Goal: Task Accomplishment & Management: Manage account settings

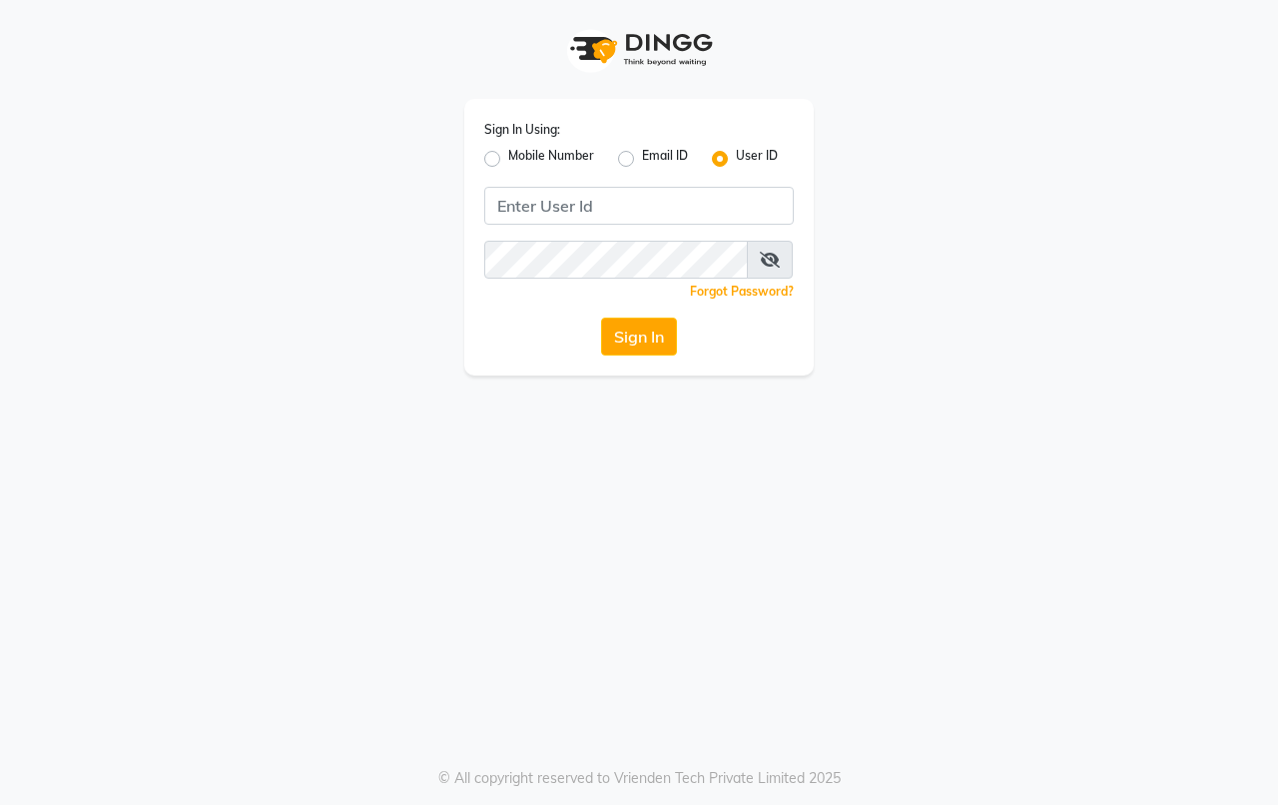
click at [716, 201] on input "Username" at bounding box center [638, 206] width 309 height 38
type input "hairaffairn"
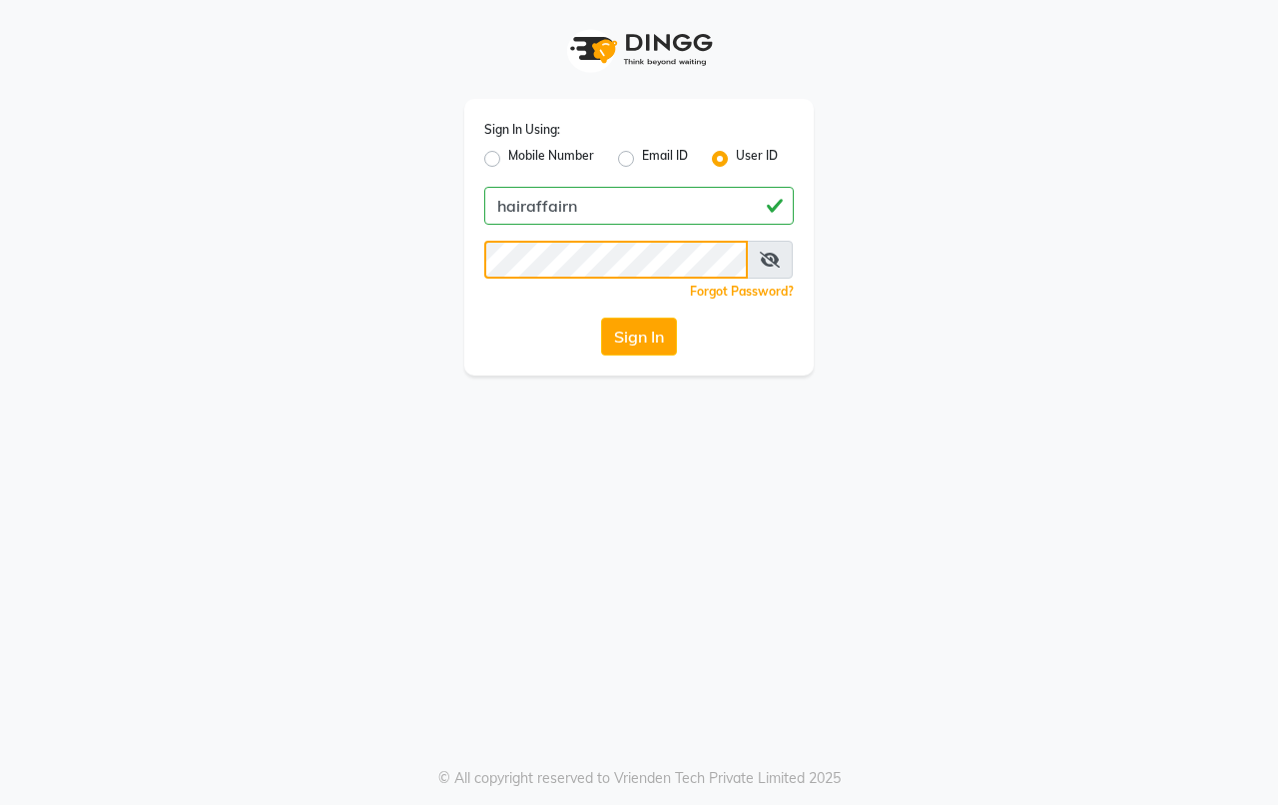
click at [601, 317] on button "Sign In" at bounding box center [639, 336] width 76 height 38
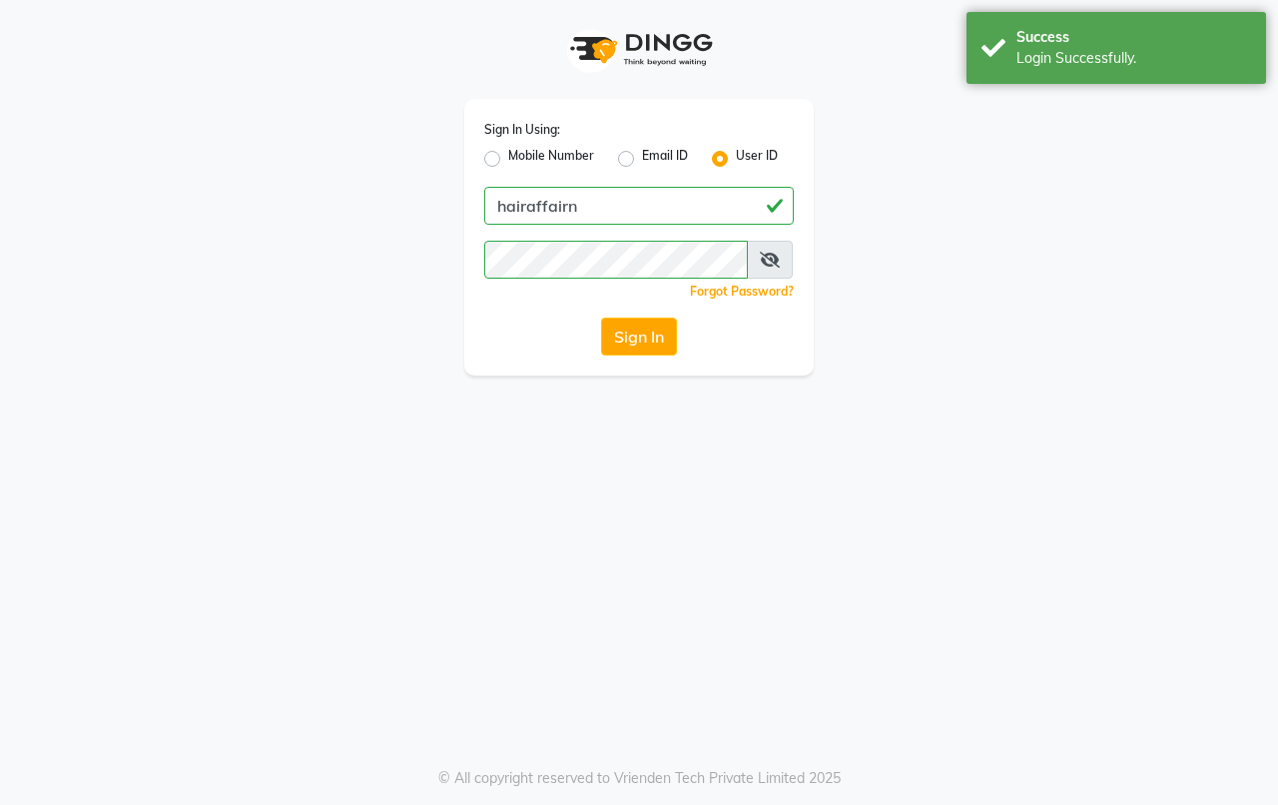
click at [765, 252] on icon at bounding box center [770, 260] width 20 height 16
click at [760, 261] on span at bounding box center [771, 260] width 44 height 38
click at [774, 261] on icon at bounding box center [771, 260] width 18 height 16
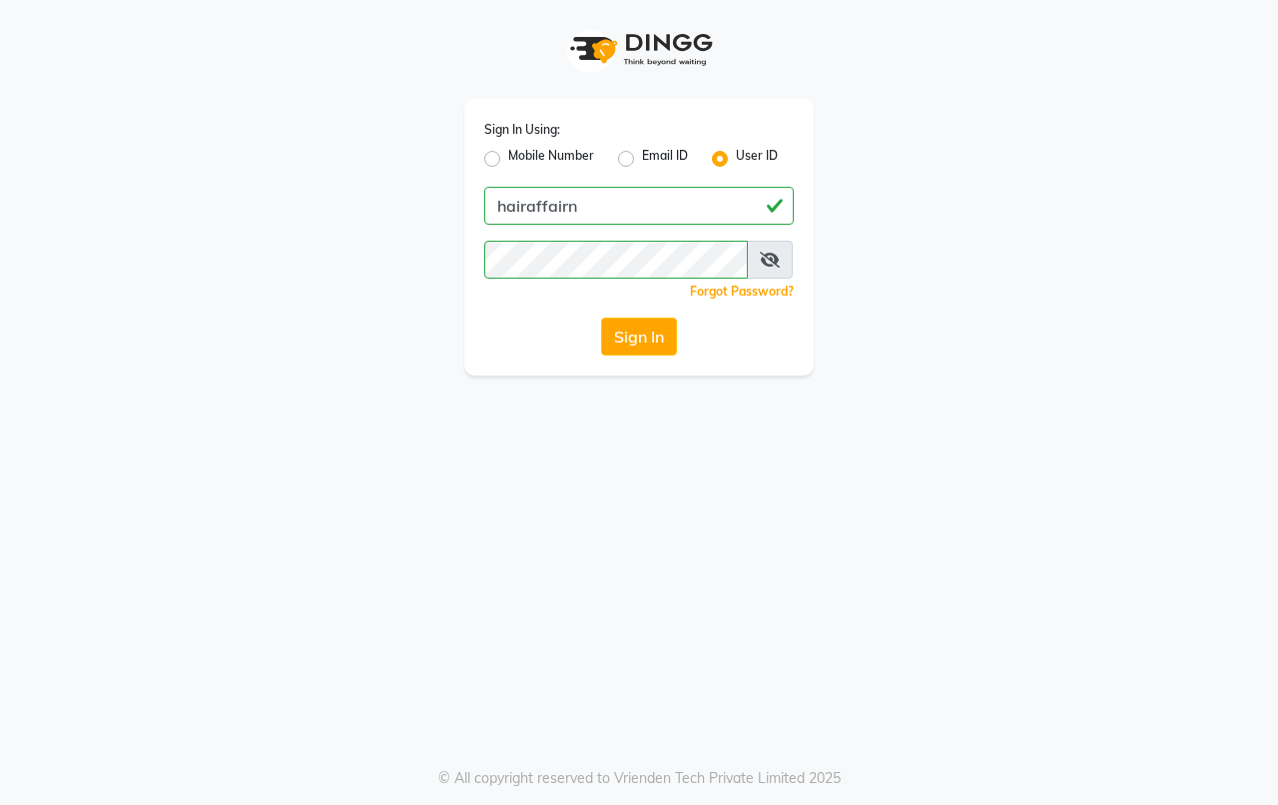
click at [776, 257] on icon at bounding box center [770, 260] width 20 height 16
click at [662, 325] on button "Sign In" at bounding box center [639, 336] width 76 height 38
click at [662, 325] on div "Sign In" at bounding box center [638, 336] width 309 height 38
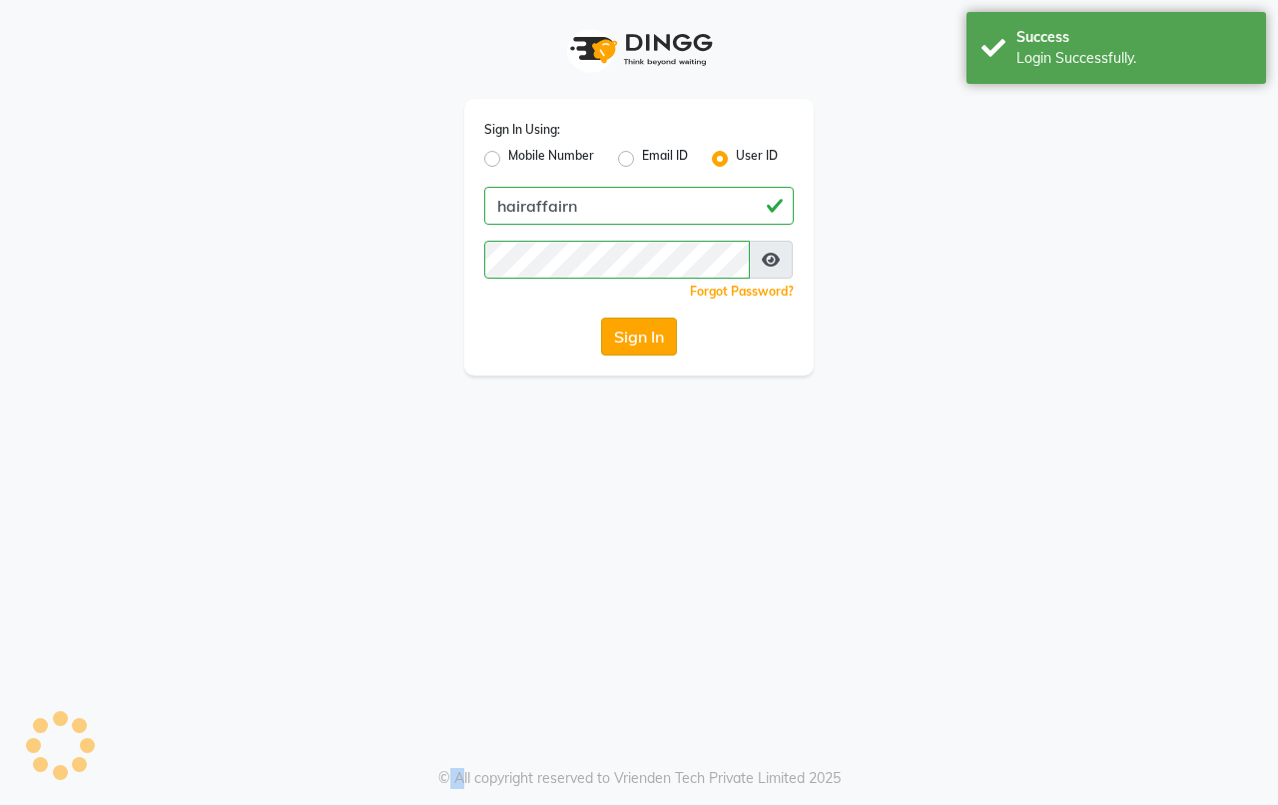
click at [662, 325] on button "Sign In" at bounding box center [639, 336] width 76 height 38
click at [662, 325] on div "Sign In" at bounding box center [638, 336] width 309 height 38
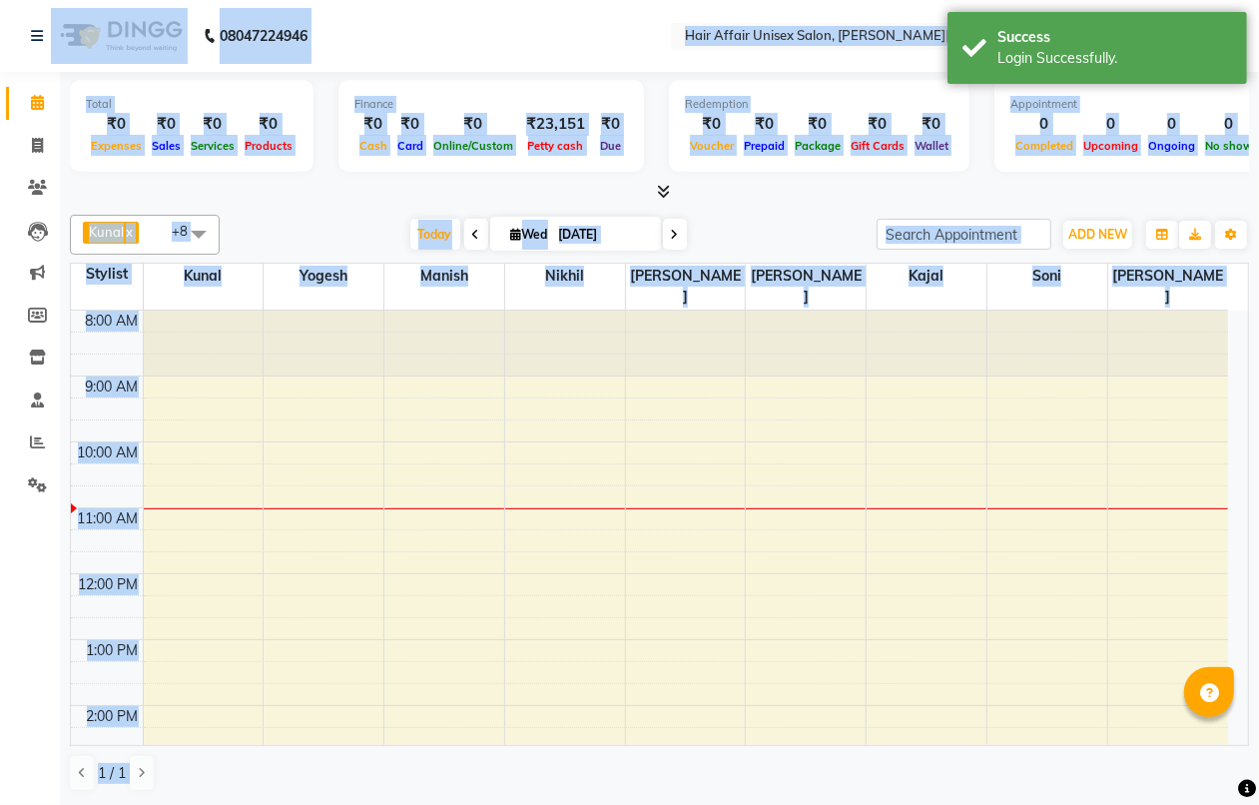
click at [770, 216] on div "Kunal x yogesh x Manish x Nikhil x Anand x [PERSON_NAME] x [PERSON_NAME] x [PER…" at bounding box center [659, 235] width 1179 height 40
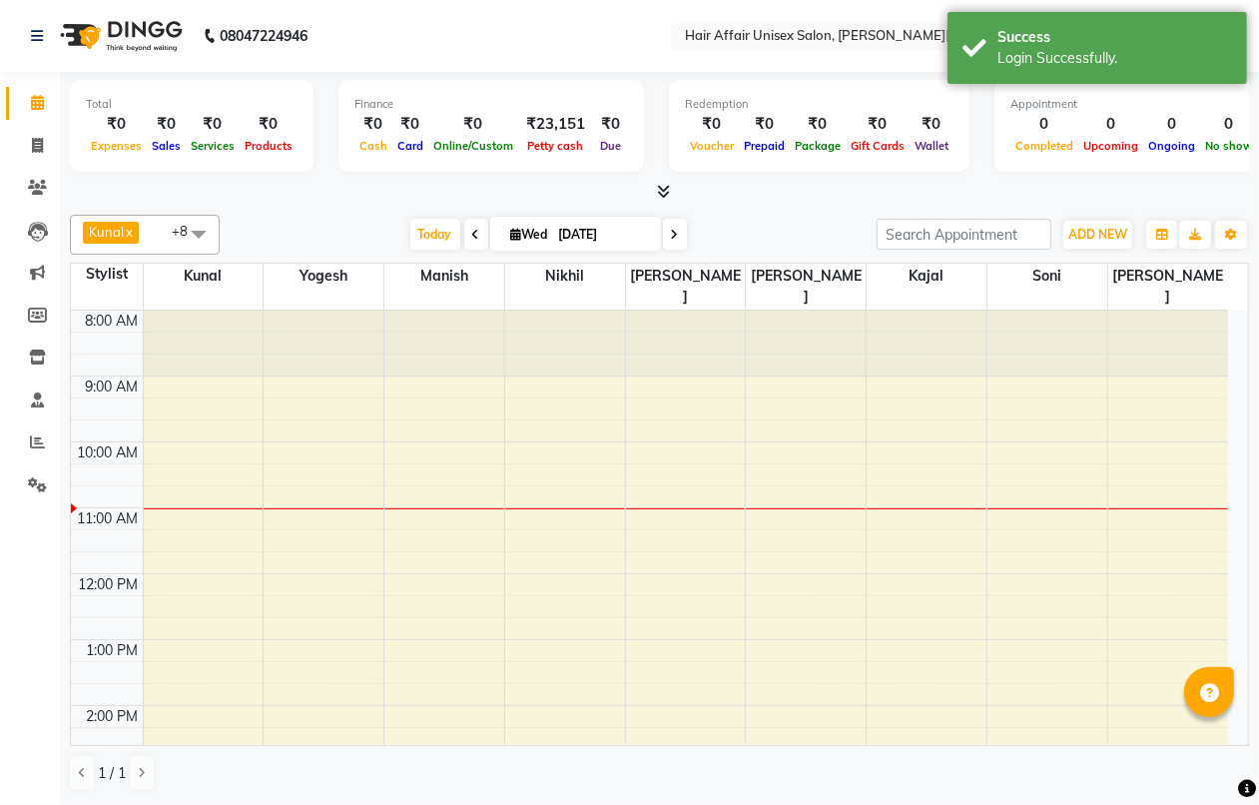
click at [770, 216] on div "Kunal x yogesh x Manish x Nikhil x Anand x [PERSON_NAME] x [PERSON_NAME] x [PER…" at bounding box center [659, 235] width 1179 height 40
click at [40, 191] on icon at bounding box center [37, 187] width 19 height 15
